Goal: Task Accomplishment & Management: Manage account settings

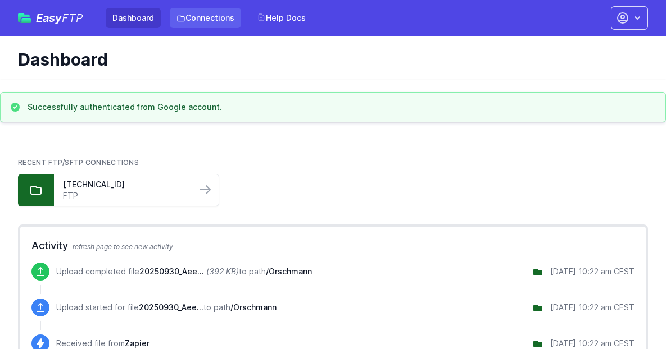
click at [208, 22] on link "Connections" at bounding box center [205, 18] width 71 height 20
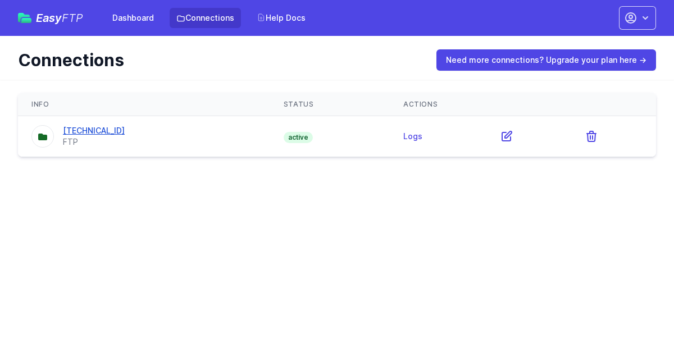
click at [86, 134] on link "[TECHNICAL_ID]" at bounding box center [94, 131] width 62 height 10
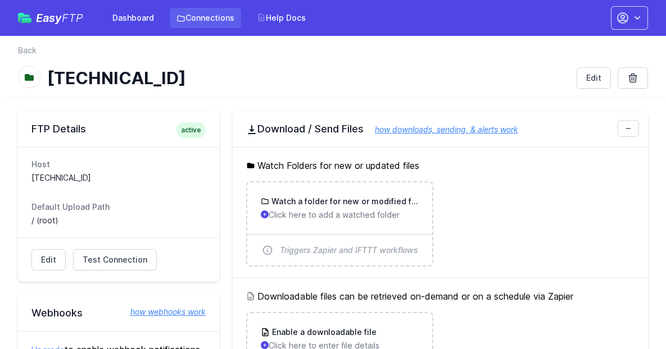
click at [199, 21] on link "Connections" at bounding box center [205, 18] width 71 height 20
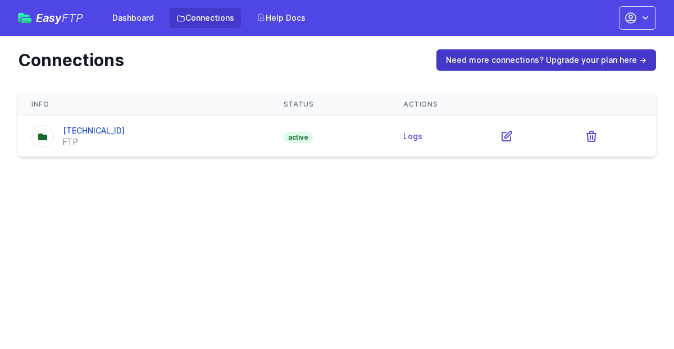
click at [524, 66] on link "Need more connections? Upgrade your plan here →" at bounding box center [546, 59] width 220 height 21
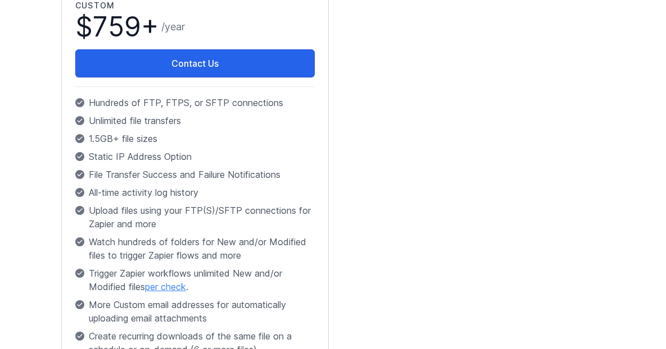
scroll to position [731, 0]
